Goal: Information Seeking & Learning: Learn about a topic

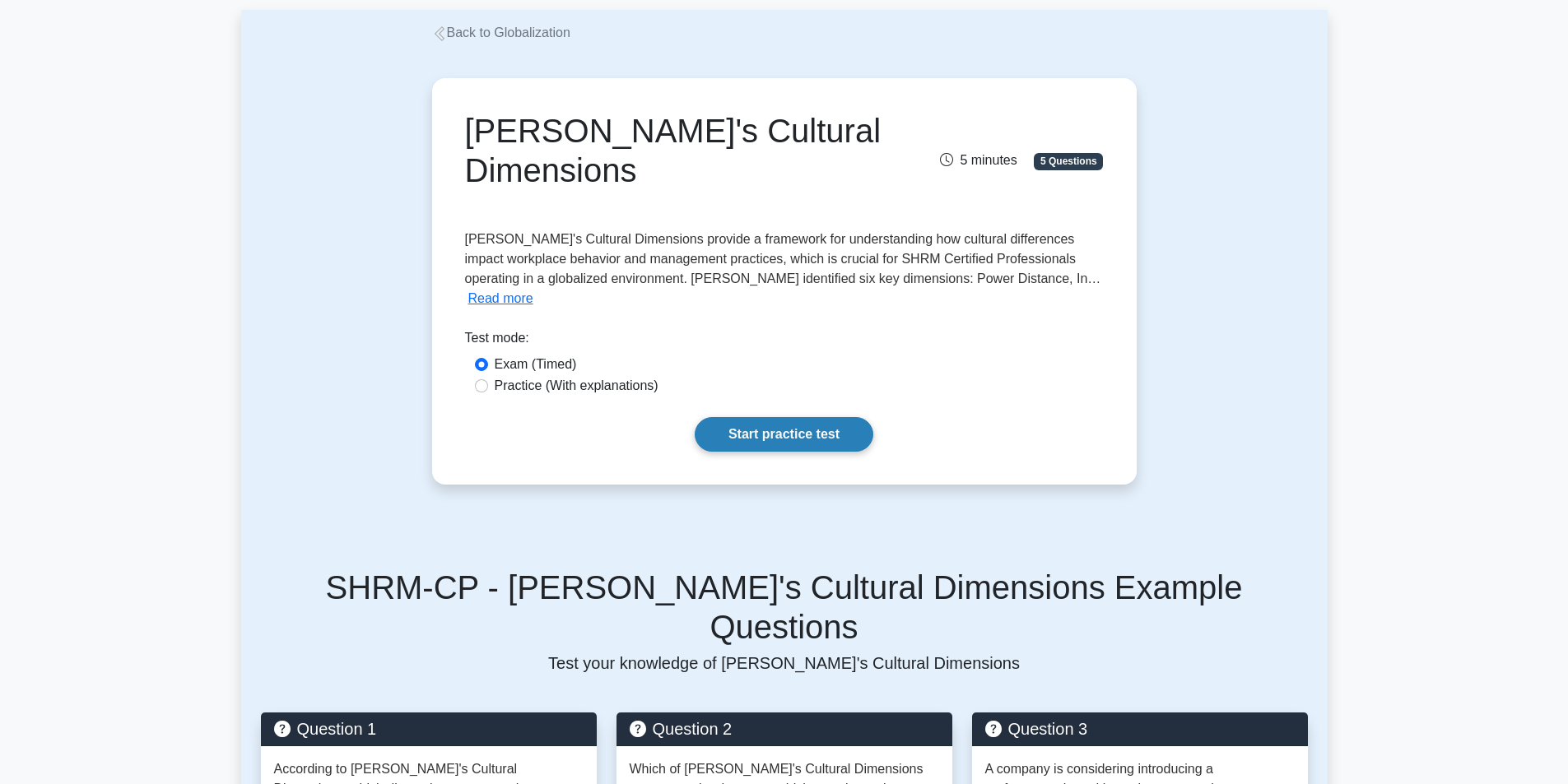
click at [810, 417] on link "Start practice test" at bounding box center [784, 434] width 179 height 35
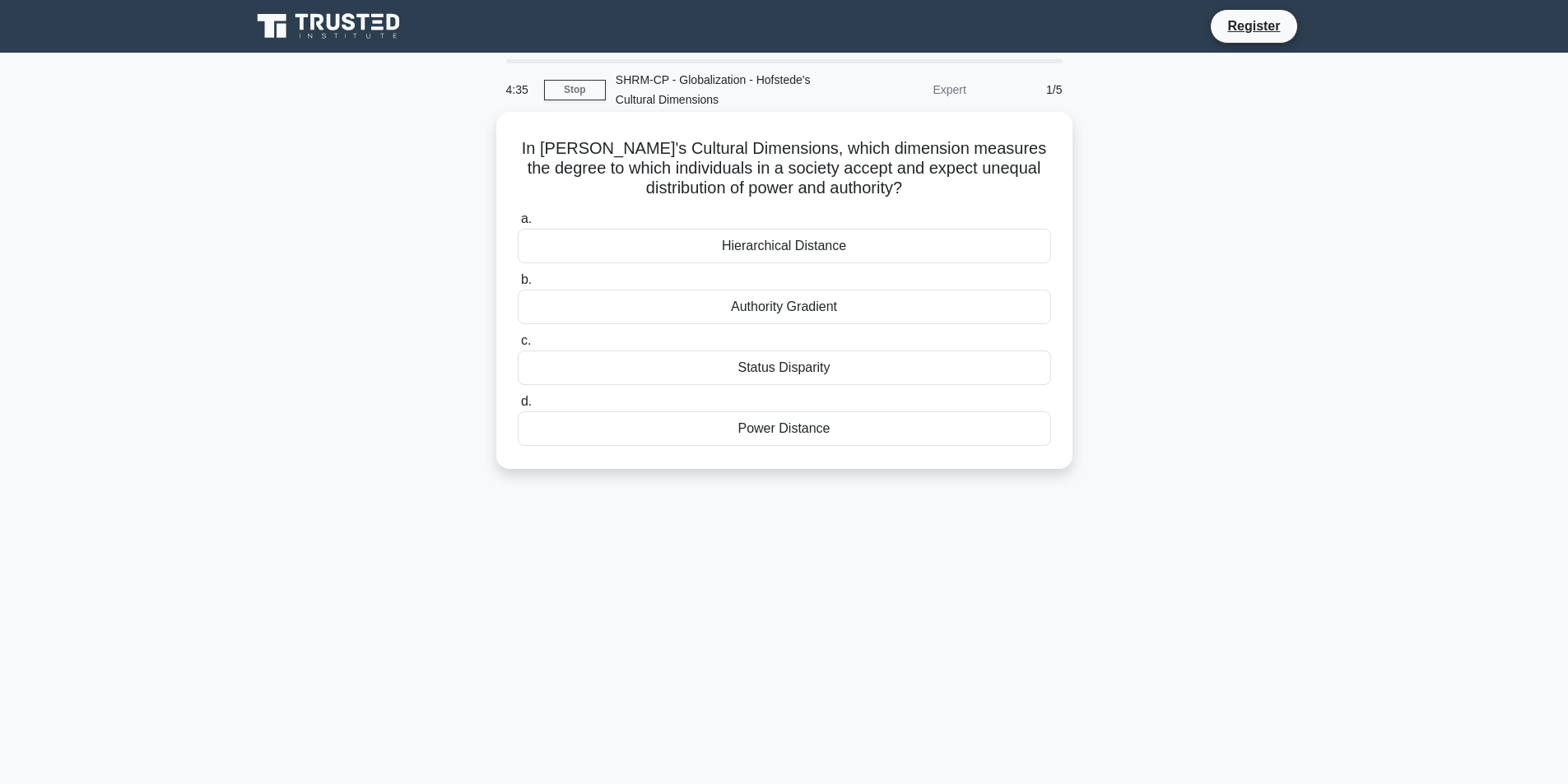
drag, startPoint x: 538, startPoint y: 142, endPoint x: 846, endPoint y: 446, distance: 432.8
click at [846, 446] on div "In [PERSON_NAME]'s Cultural Dimensions, which dimension measures the degree to …" at bounding box center [784, 290] width 563 height 344
copy div "In [PERSON_NAME]'s Cultural Dimensions, which dimension measures the degree to …"
click at [618, 316] on div "Authority Gradient" at bounding box center [784, 307] width 533 height 35
click at [517, 286] on input "b. Authority Gradient" at bounding box center [517, 280] width 0 height 10
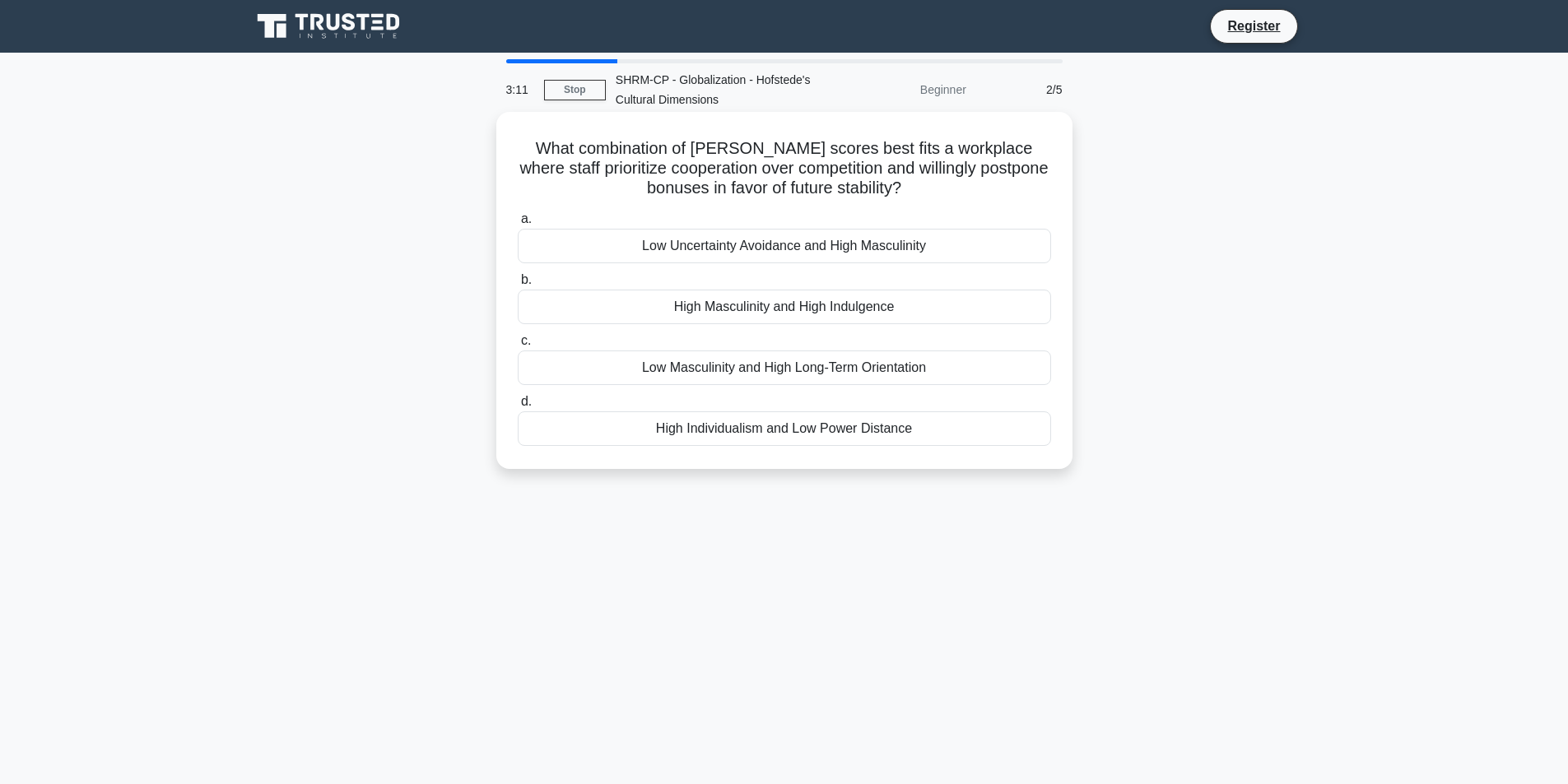
click at [563, 277] on label "b. High Masculinity and High Indulgence" at bounding box center [784, 296] width 533 height 54
click at [517, 277] on input "b. High Masculinity and High Indulgence" at bounding box center [517, 280] width 0 height 10
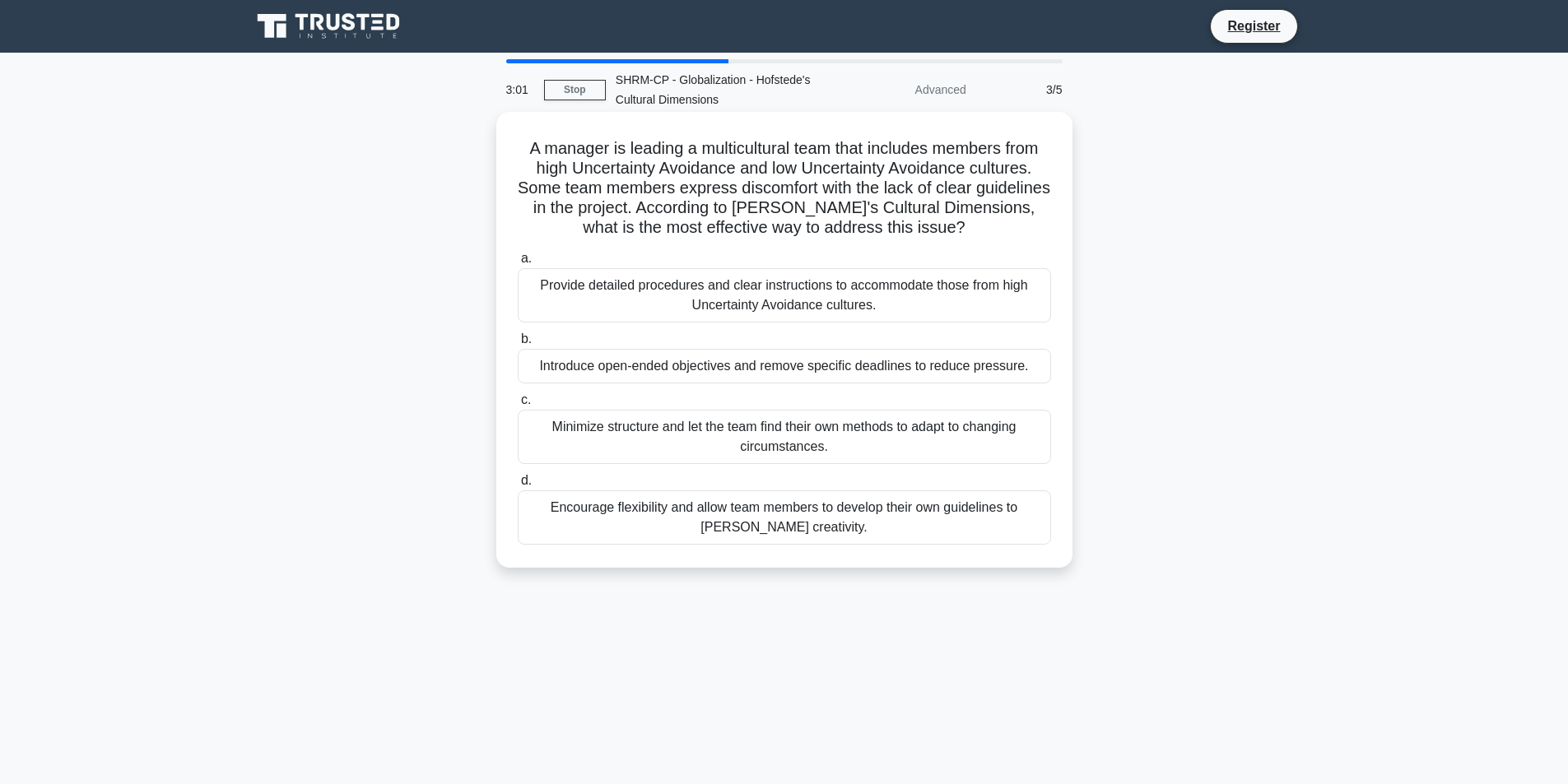
drag, startPoint x: 519, startPoint y: 142, endPoint x: 842, endPoint y: 532, distance: 506.4
click at [842, 532] on div "A manager is leading a multicultural team that includes members from high Uncer…" at bounding box center [784, 339] width 563 height 443
copy div "A manager is leading a multicultural team that includes members from high Uncer…"
